Goal: Information Seeking & Learning: Learn about a topic

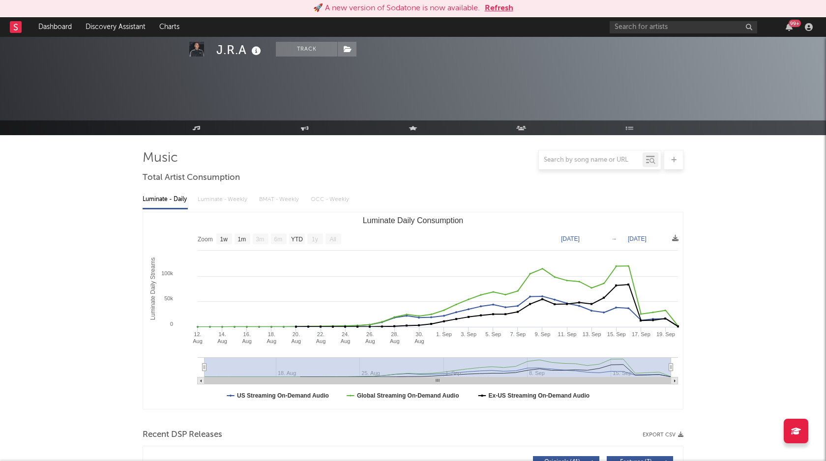
select select "1w"
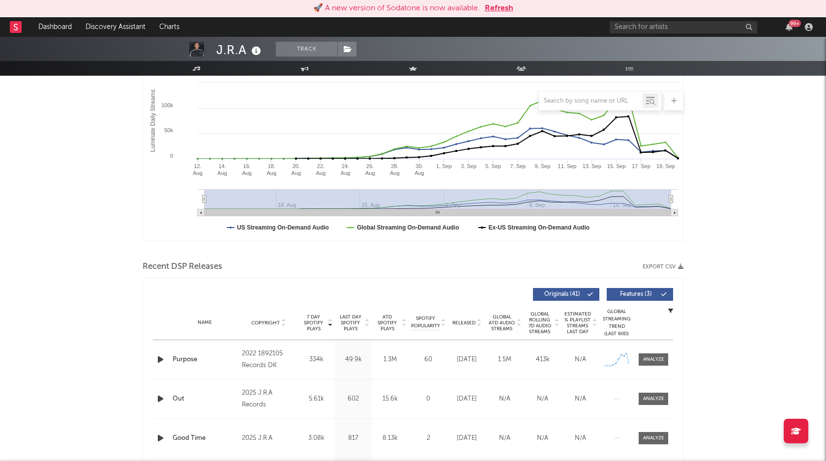
click at [671, 11] on div "🚀 A new version of Sodatone is now available. Refresh" at bounding box center [413, 8] width 816 height 12
click at [665, 24] on input "text" at bounding box center [683, 27] width 147 height 12
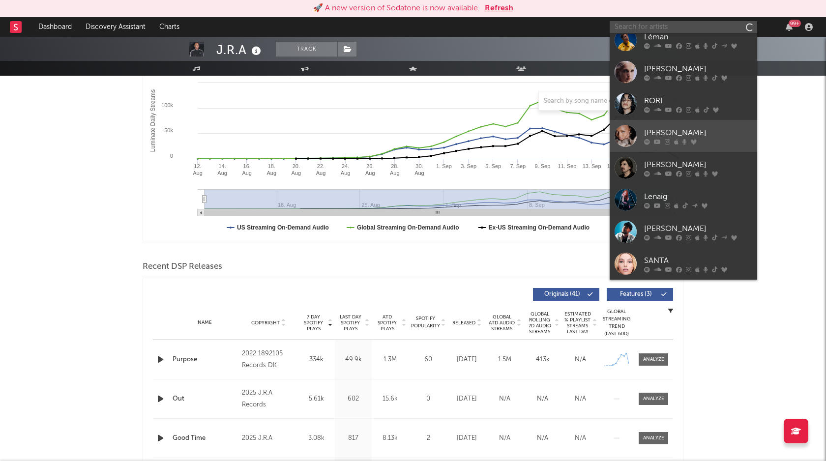
scroll to position [0, 0]
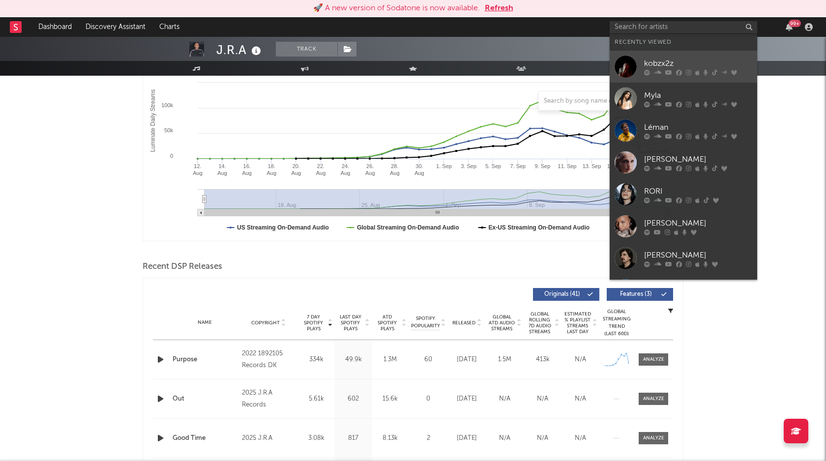
click at [682, 59] on div "kobzx2z" at bounding box center [698, 64] width 108 height 12
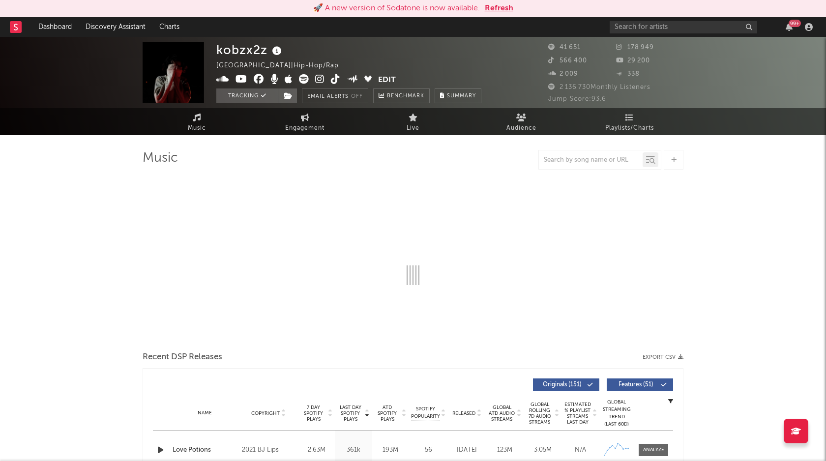
select select "6m"
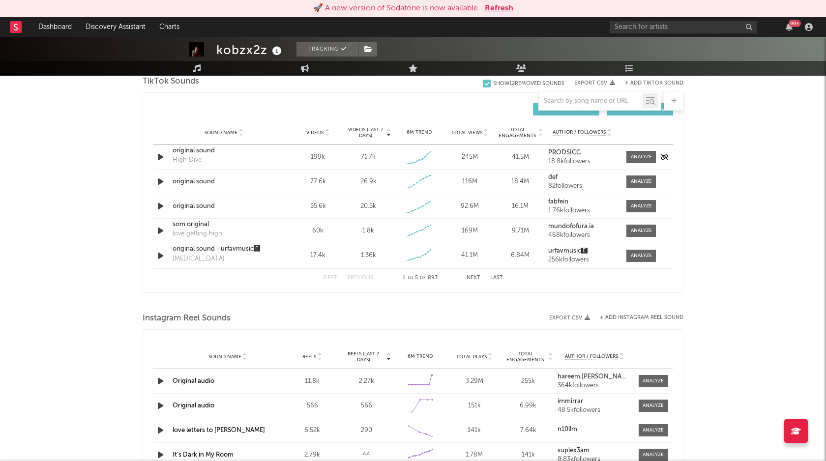
scroll to position [673, 0]
click at [198, 152] on div "original sound" at bounding box center [224, 151] width 103 height 10
click at [202, 206] on div "original sound" at bounding box center [224, 207] width 103 height 10
